Goal: Task Accomplishment & Management: Manage account settings

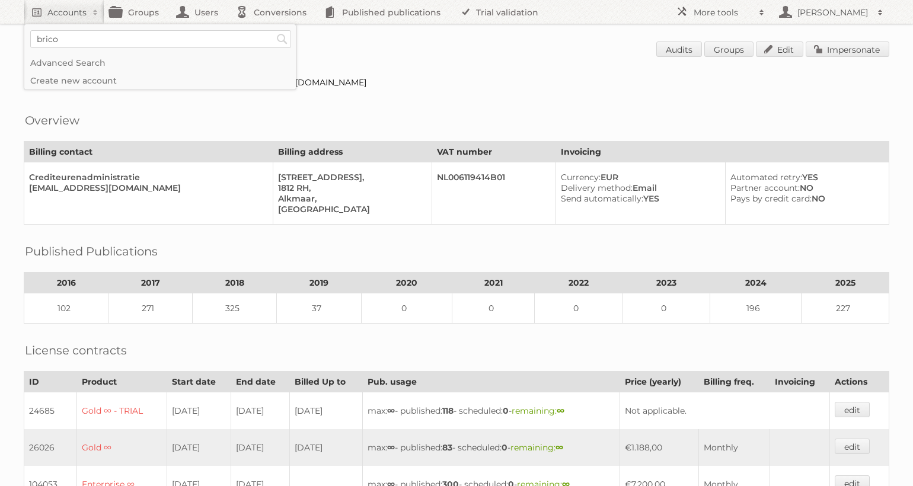
type input"] "brico"
click at [273, 30] on input "Search" at bounding box center [282, 39] width 18 height 18
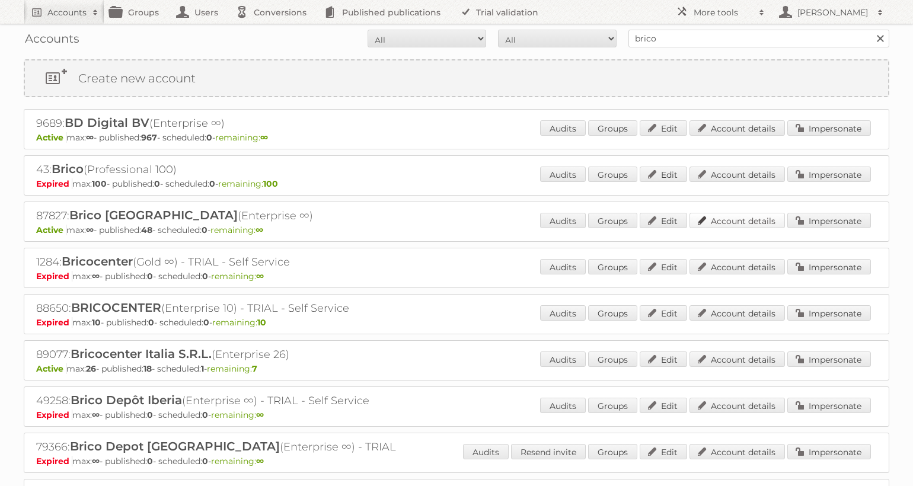
click at [726, 224] on link "Account details" at bounding box center [737, 220] width 95 height 15
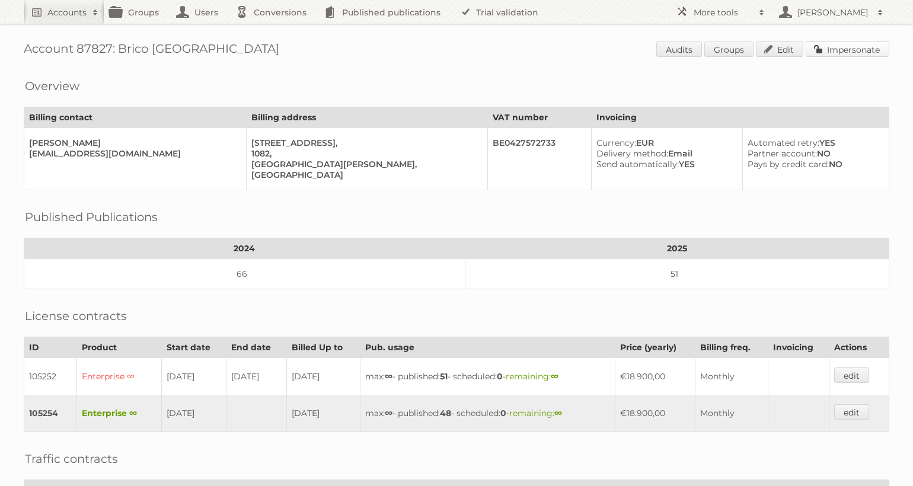
click at [843, 54] on link "Impersonate" at bounding box center [848, 49] width 84 height 15
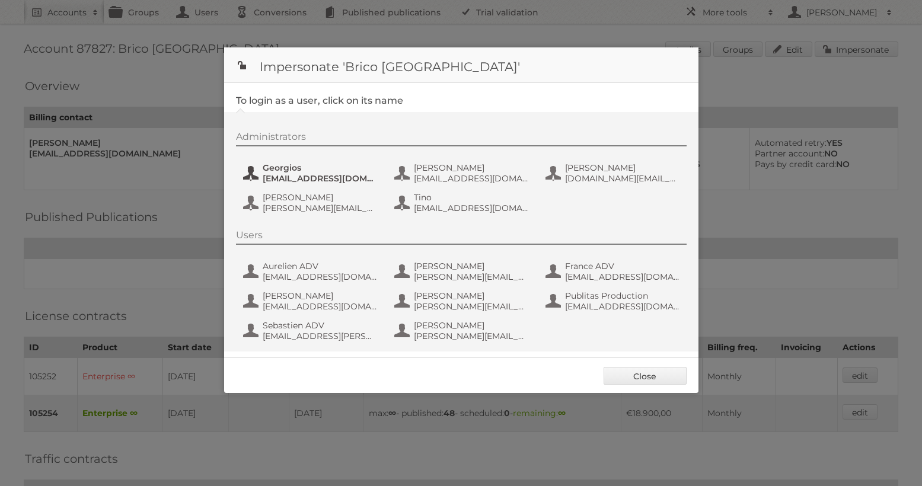
click at [294, 177] on span "georgios@relevantonline.eu" at bounding box center [320, 178] width 115 height 11
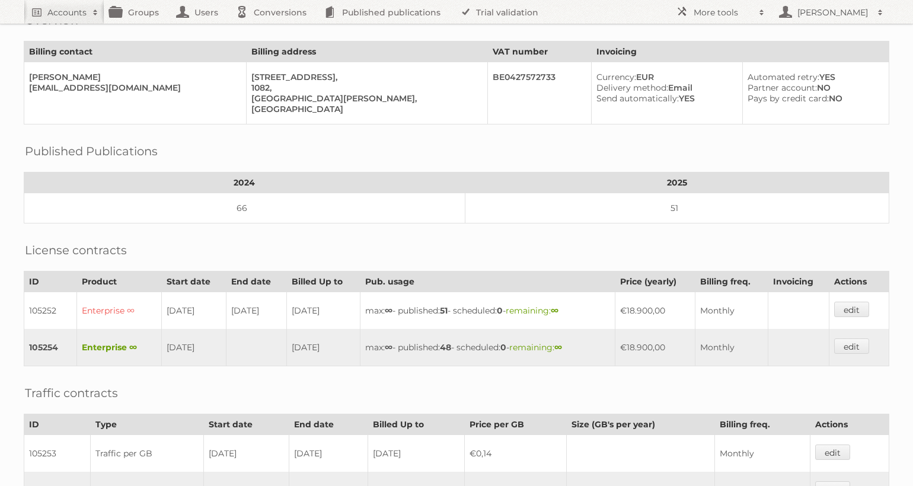
scroll to position [71, 0]
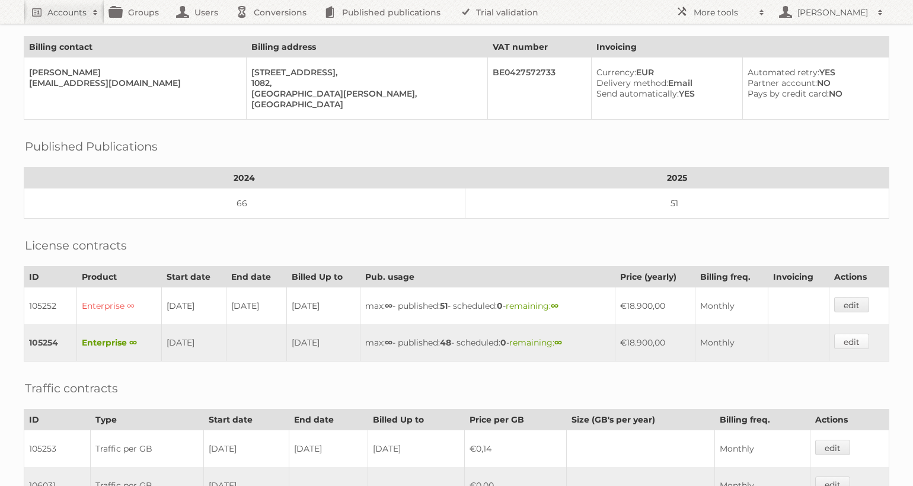
click at [844, 346] on link "edit" at bounding box center [851, 341] width 35 height 15
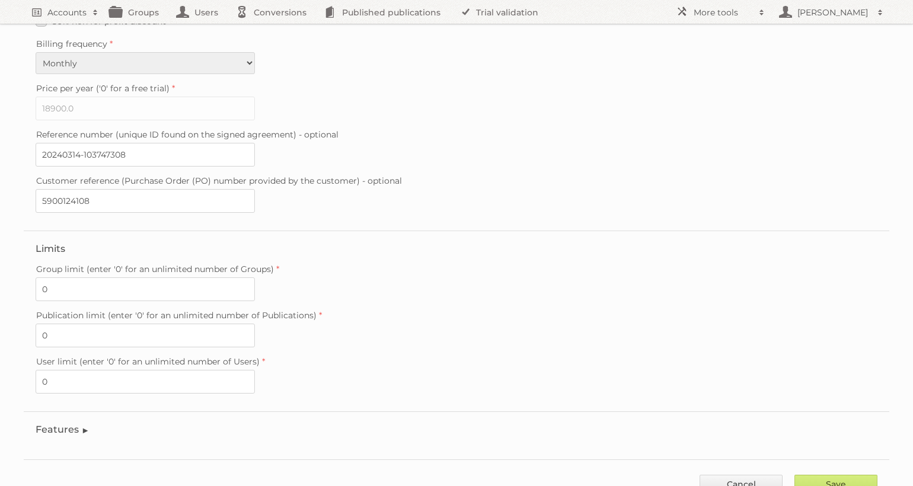
scroll to position [283, 0]
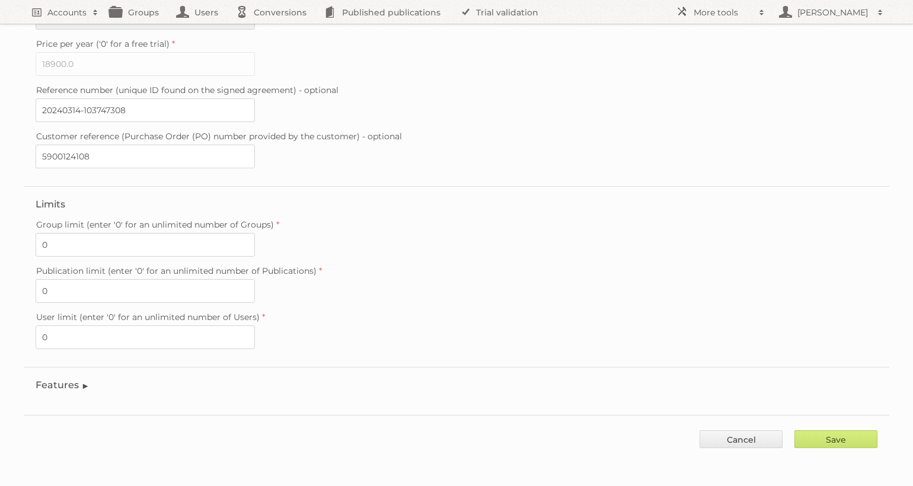
click at [63, 385] on legend "Features" at bounding box center [63, 385] width 54 height 11
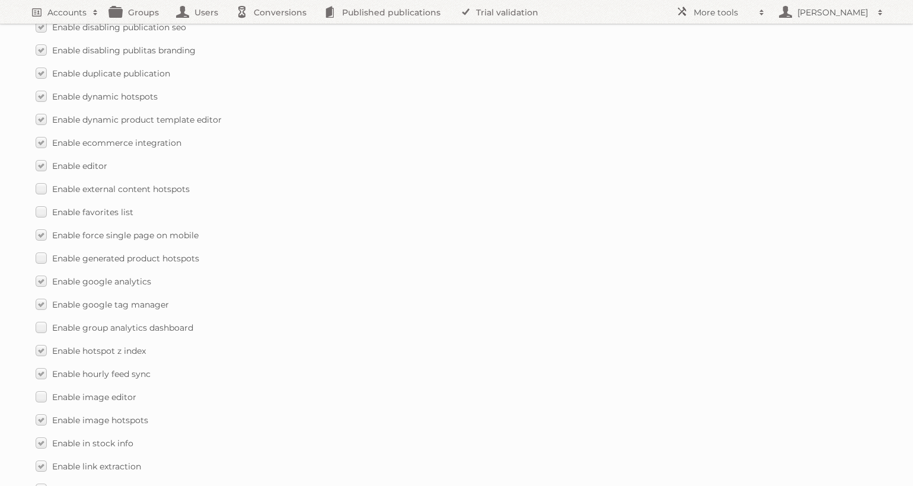
scroll to position [1694, 0]
